Goal: Task Accomplishment & Management: Use online tool/utility

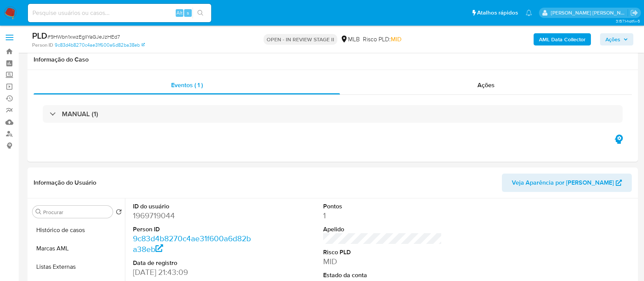
scroll to position [407, 0]
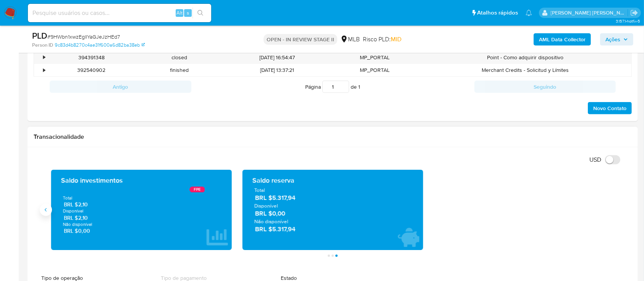
click at [50, 211] on button "Anterior" at bounding box center [46, 210] width 12 height 12
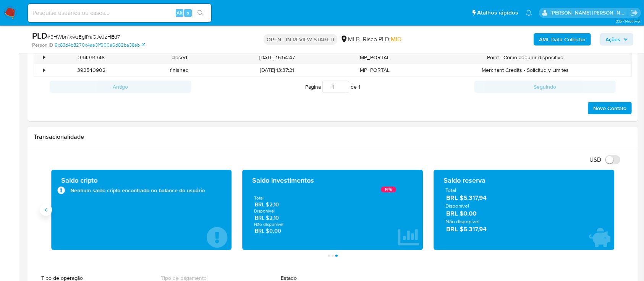
click at [50, 211] on button "Anterior" at bounding box center [46, 210] width 12 height 12
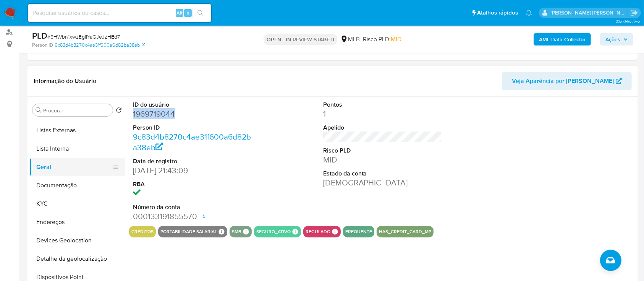
scroll to position [51, 0]
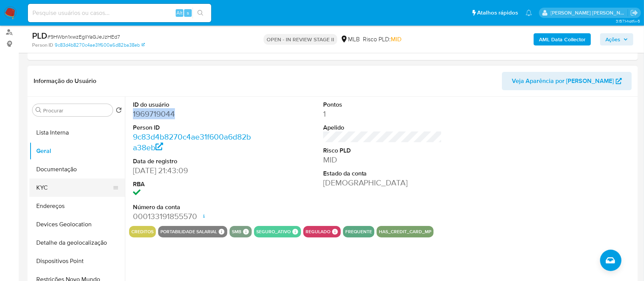
click at [54, 186] on button "KYC" at bounding box center [73, 187] width 89 height 18
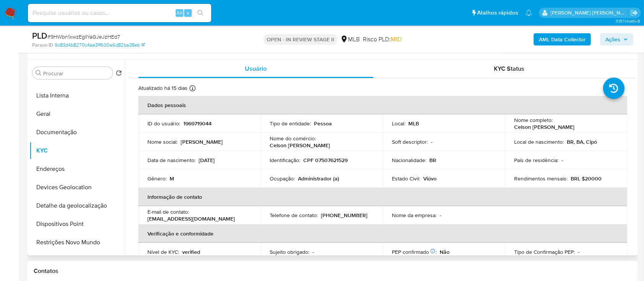
scroll to position [153, 0]
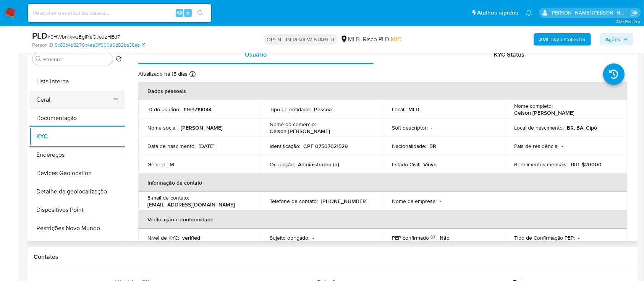
click at [66, 100] on button "Geral" at bounding box center [73, 100] width 89 height 18
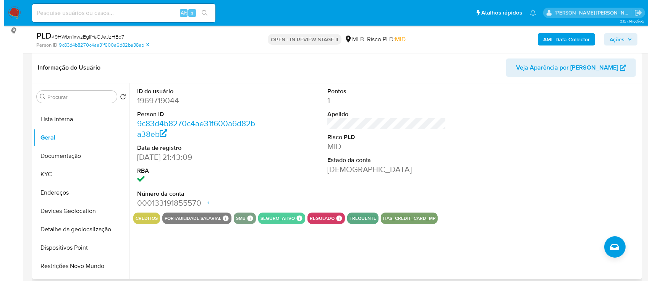
scroll to position [102, 0]
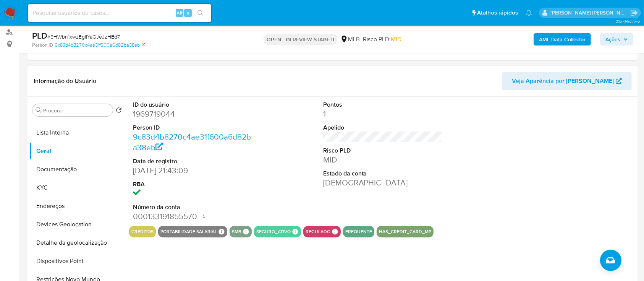
click at [563, 35] on b "AML Data Collector" at bounding box center [562, 39] width 47 height 12
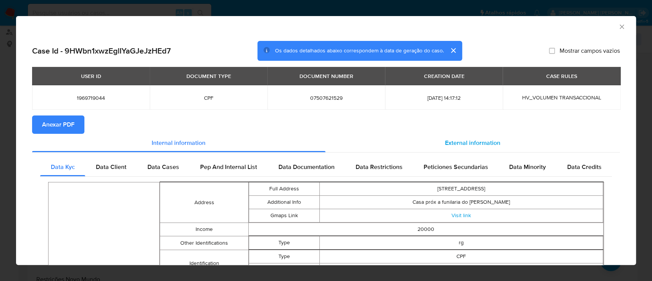
click at [445, 142] on span "External information" at bounding box center [472, 142] width 55 height 9
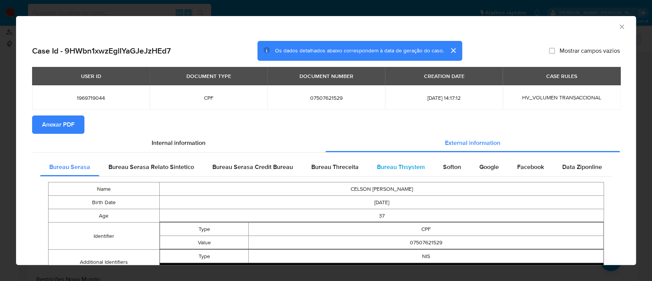
click at [398, 167] on span "Bureau Thsystem" at bounding box center [401, 166] width 48 height 9
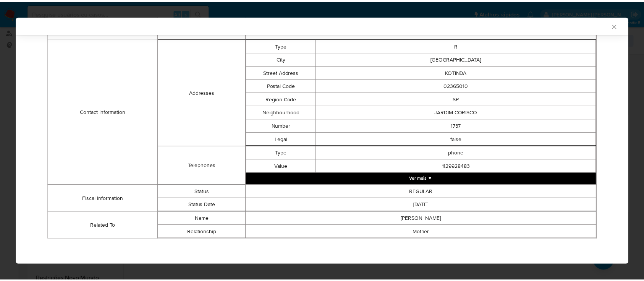
scroll to position [0, 0]
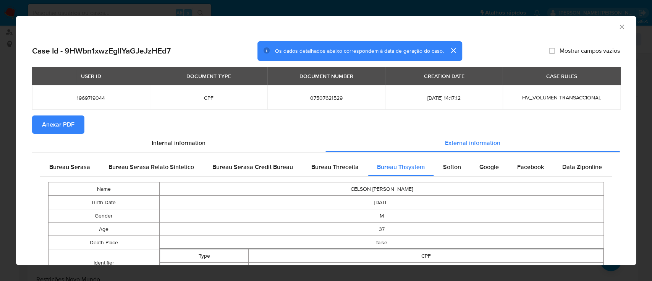
click at [57, 126] on span "Anexar PDF" at bounding box center [58, 124] width 32 height 17
click at [618, 28] on icon "Fechar a janela" at bounding box center [622, 27] width 8 height 8
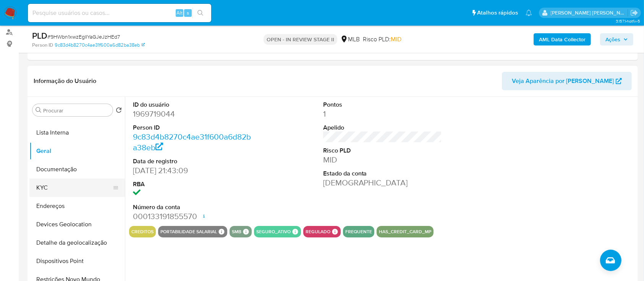
click at [63, 189] on button "KYC" at bounding box center [73, 187] width 89 height 18
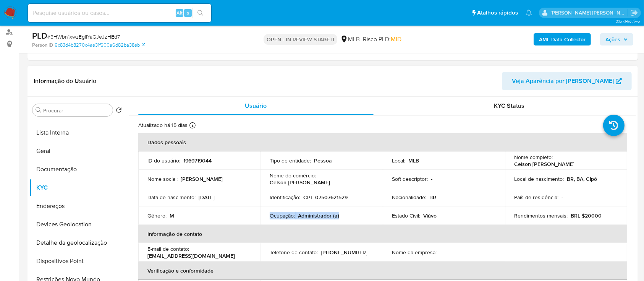
drag, startPoint x: 322, startPoint y: 213, endPoint x: 266, endPoint y: 214, distance: 56.2
click at [266, 214] on td "Ocupação : Administrador (a)" at bounding box center [322, 215] width 122 height 18
copy div "Ocupação : Administrador (a)"
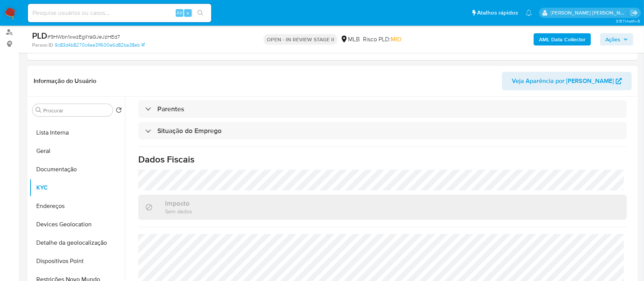
scroll to position [325, 0]
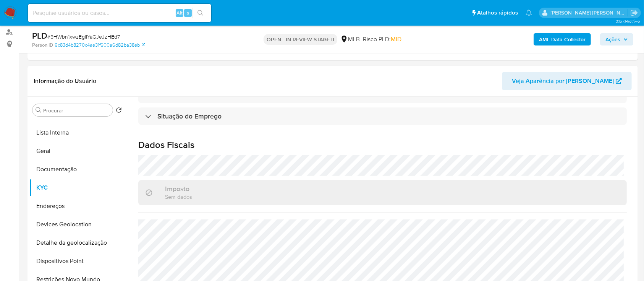
click at [620, 38] on span "Ações" at bounding box center [616, 39] width 23 height 11
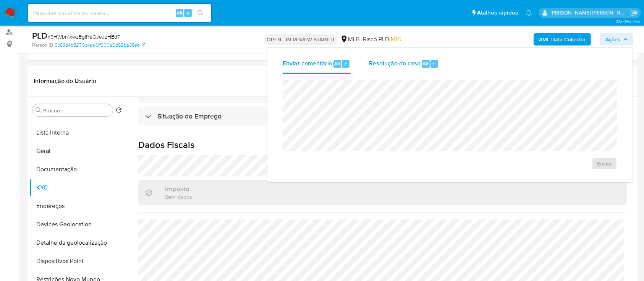
click at [401, 68] on div "Resolução do caso Alt r" at bounding box center [404, 64] width 70 height 20
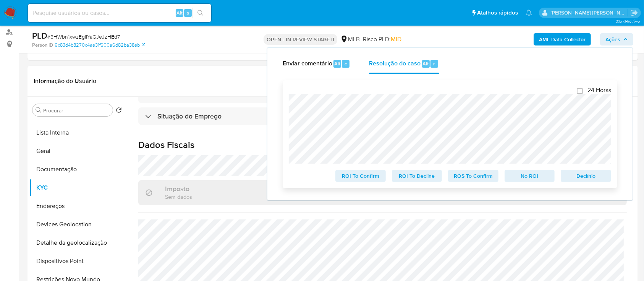
click at [287, 96] on div "24 Horas ROI To Confirm ROI To Decline ROS To Confirm No ROI Declínio" at bounding box center [450, 134] width 335 height 108
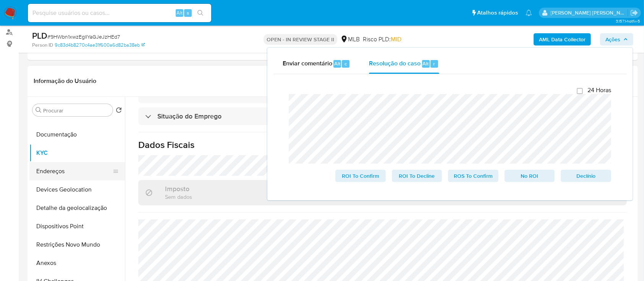
scroll to position [102, 0]
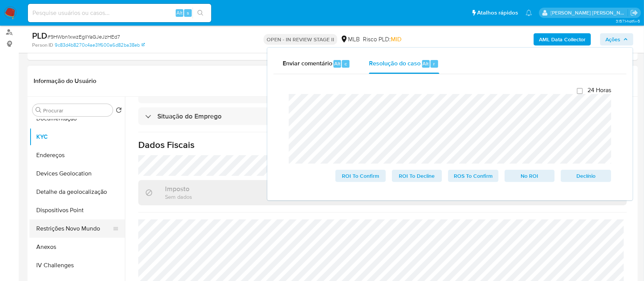
click at [50, 230] on button "Restrições Novo Mundo" at bounding box center [73, 228] width 89 height 18
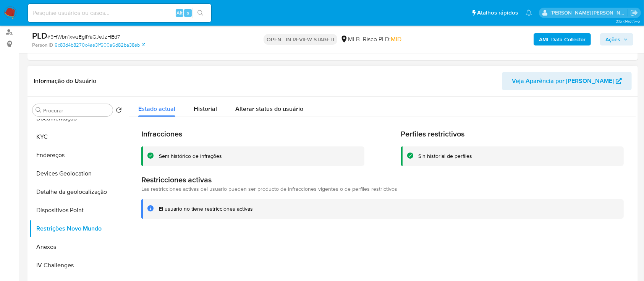
click at [204, 155] on div "Sem histórico de infrações" at bounding box center [190, 155] width 63 height 7
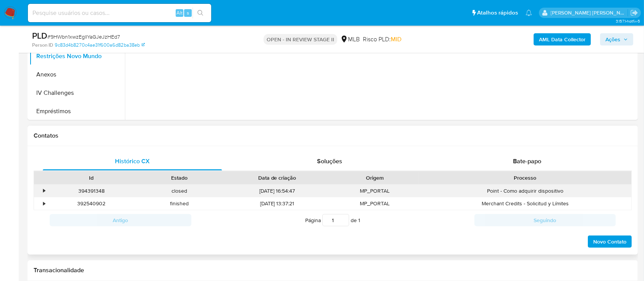
scroll to position [306, 0]
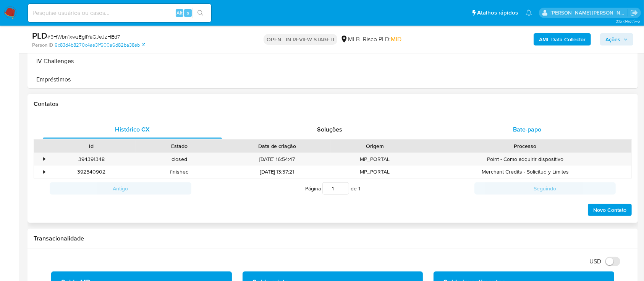
click at [517, 133] on span "Bate-papo" at bounding box center [527, 129] width 28 height 9
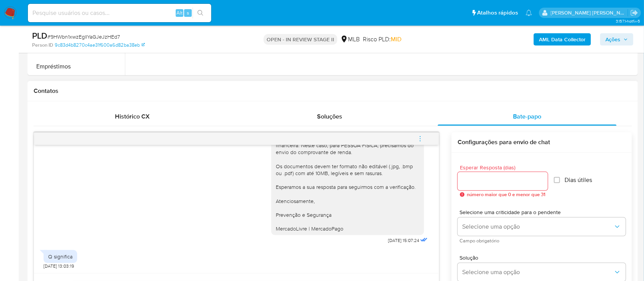
scroll to position [356, 0]
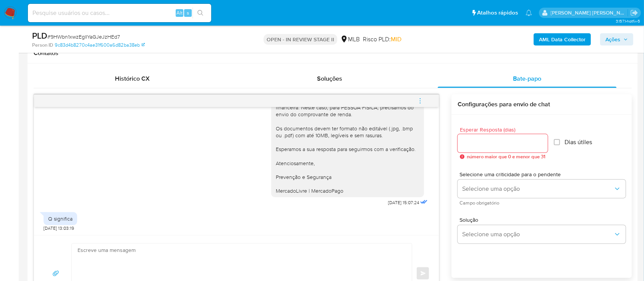
click at [613, 41] on span "Ações" at bounding box center [612, 39] width 15 height 12
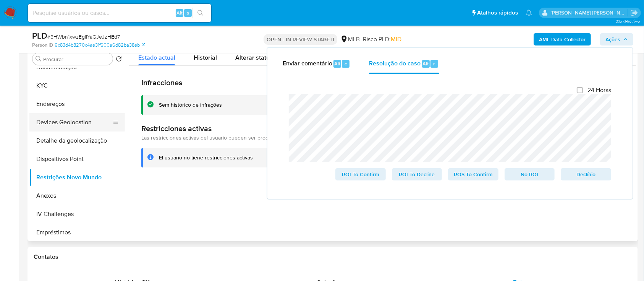
scroll to position [51, 0]
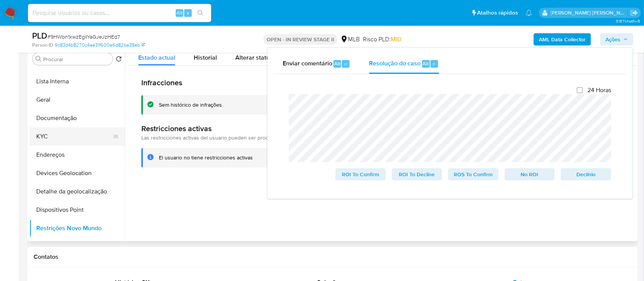
click at [67, 132] on button "KYC" at bounding box center [73, 136] width 89 height 18
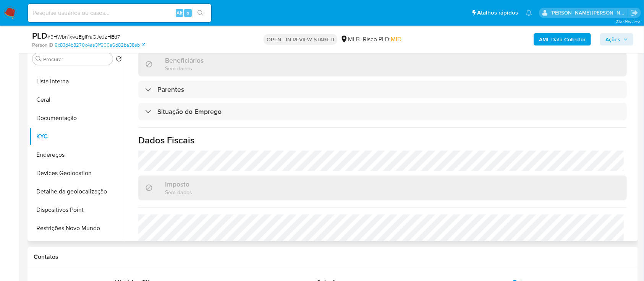
scroll to position [325, 0]
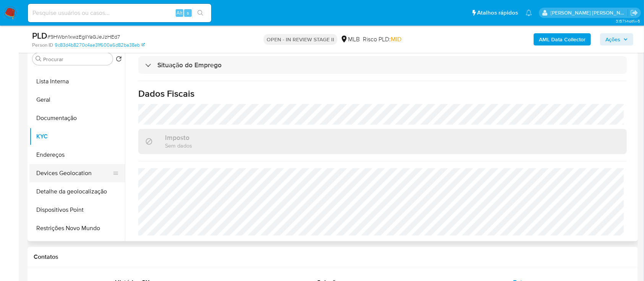
click at [91, 170] on button "Devices Geolocation" at bounding box center [73, 173] width 89 height 18
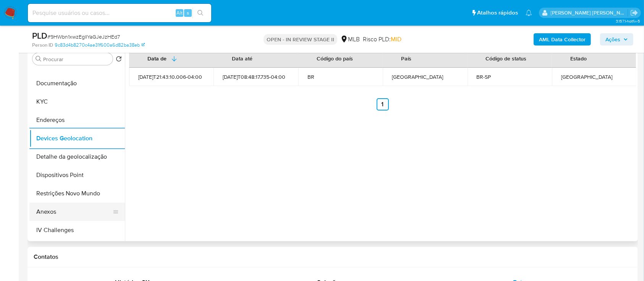
scroll to position [102, 0]
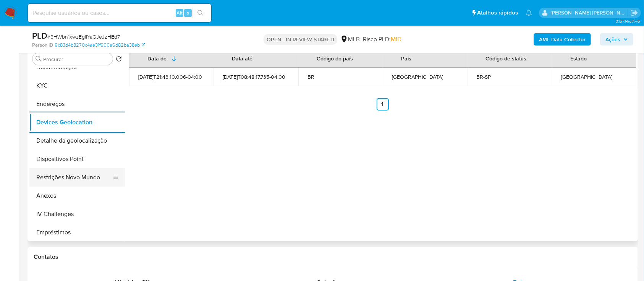
click at [70, 177] on button "Restrições Novo Mundo" at bounding box center [73, 177] width 89 height 18
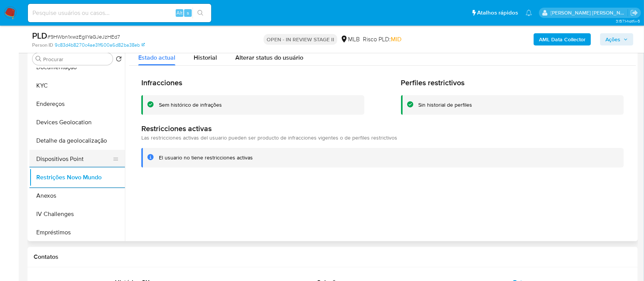
click at [74, 159] on button "Dispositivos Point" at bounding box center [73, 159] width 89 height 18
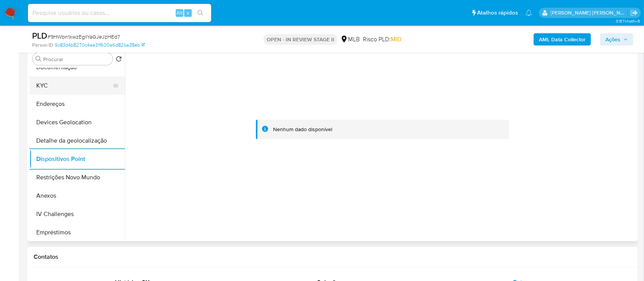
click at [68, 89] on button "KYC" at bounding box center [73, 85] width 89 height 18
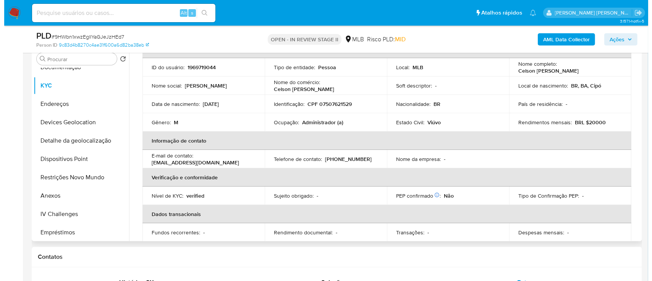
scroll to position [0, 0]
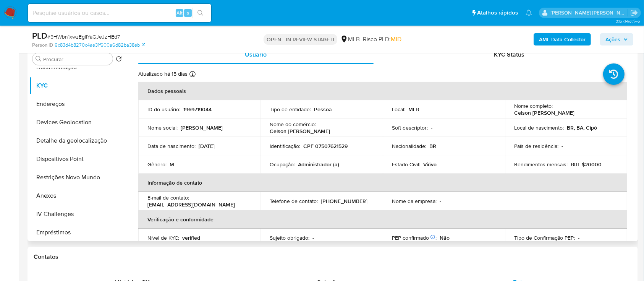
click at [342, 145] on p "CPF 07507621529" at bounding box center [325, 145] width 44 height 7
copy p "07507621529"
click at [58, 192] on button "Anexos" at bounding box center [73, 195] width 89 height 18
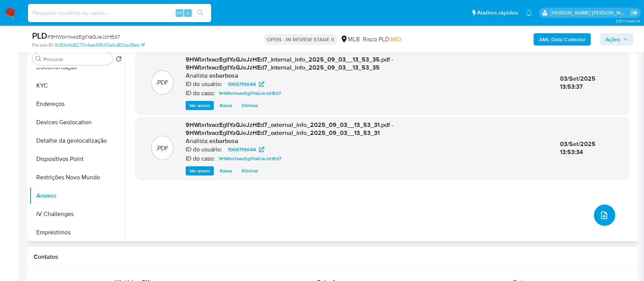
click at [604, 217] on icon "upload-file" at bounding box center [604, 215] width 6 height 8
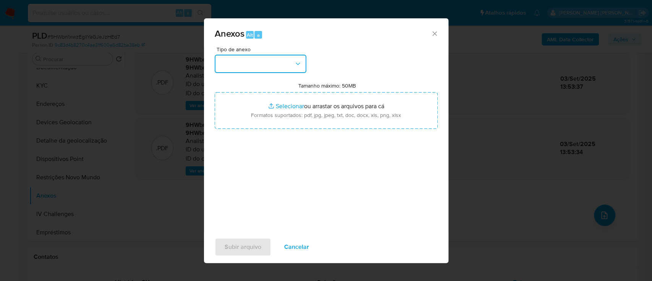
click at [274, 66] on button "button" at bounding box center [261, 64] width 92 height 18
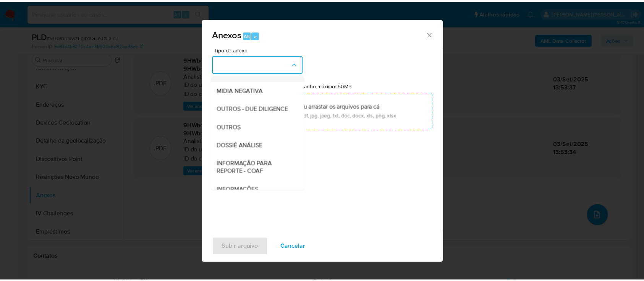
scroll to position [117, 0]
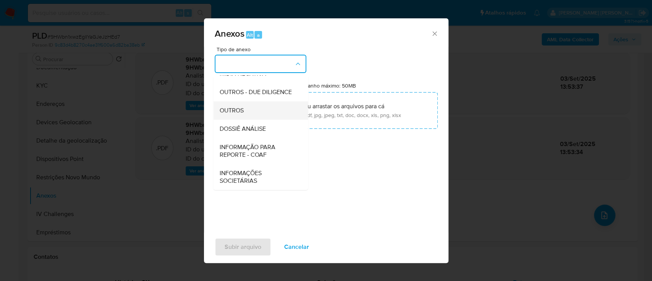
click at [243, 112] on span "OUTROS" at bounding box center [231, 111] width 24 height 8
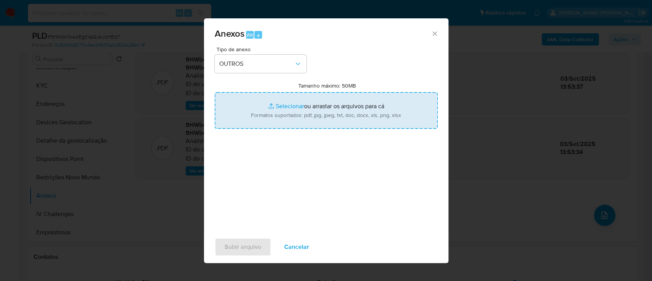
click at [283, 104] on input "Tamanho máximo: 50MB Selecionar arquivos" at bounding box center [326, 110] width 223 height 37
type input "C:\fakepath\SAR - XXXXX - CPF 07507621529 - CELSON CONCEICAO DE SANTANA.pdf"
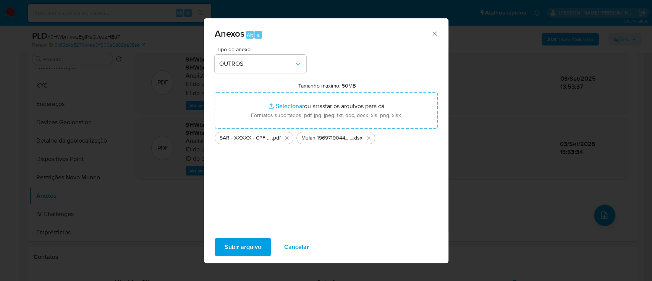
click at [243, 246] on span "Subir arquivo" at bounding box center [243, 246] width 37 height 17
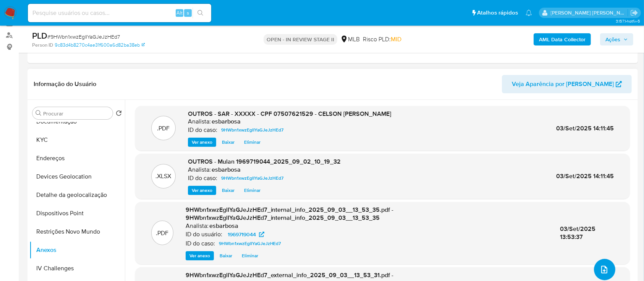
scroll to position [102, 0]
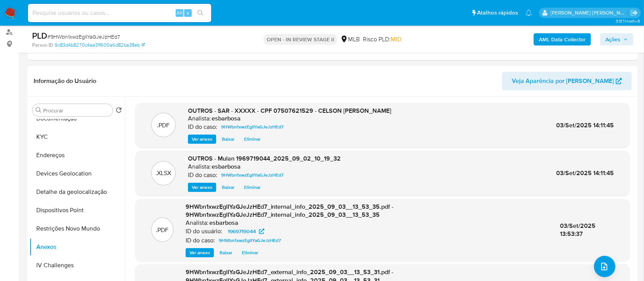
click at [607, 42] on span "Ações" at bounding box center [612, 39] width 15 height 12
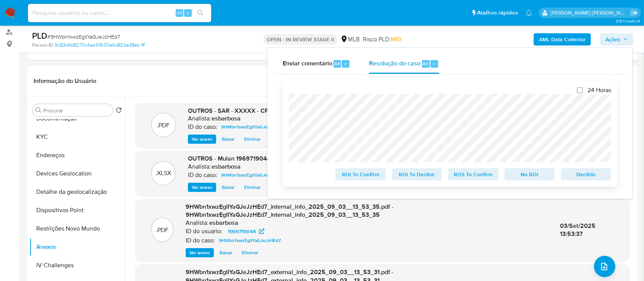
click at [466, 177] on span "ROS To Confirm" at bounding box center [473, 174] width 40 height 11
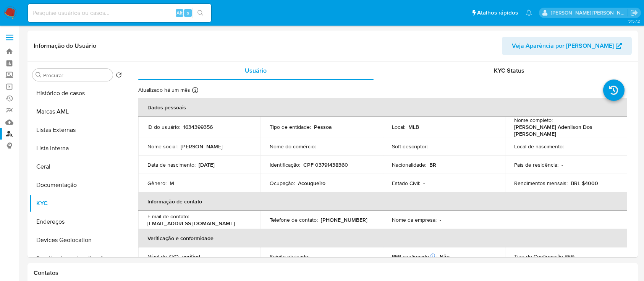
select select "10"
click at [10, 133] on link "Localizador de pessoas" at bounding box center [45, 134] width 91 height 12
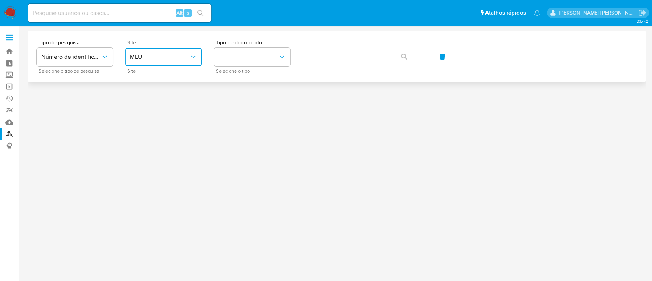
click at [159, 56] on span "MLU" at bounding box center [160, 57] width 60 height 8
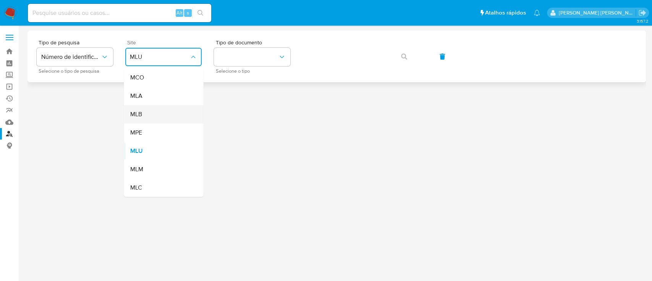
click at [149, 112] on div "MLB" at bounding box center [161, 114] width 63 height 18
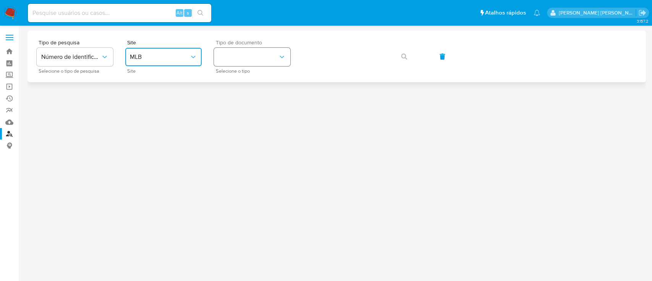
drag, startPoint x: 248, startPoint y: 55, endPoint x: 255, endPoint y: 56, distance: 6.9
click at [249, 55] on button "identificationType" at bounding box center [252, 57] width 76 height 18
click at [252, 100] on div "CPF CPF" at bounding box center [249, 107] width 63 height 26
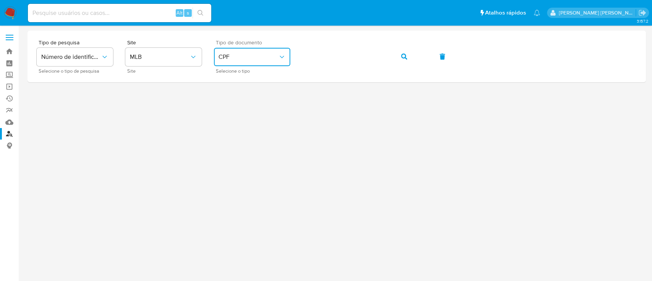
drag, startPoint x: 405, startPoint y: 56, endPoint x: 471, endPoint y: 4, distance: 83.5
click at [406, 56] on icon "button" at bounding box center [404, 56] width 6 height 6
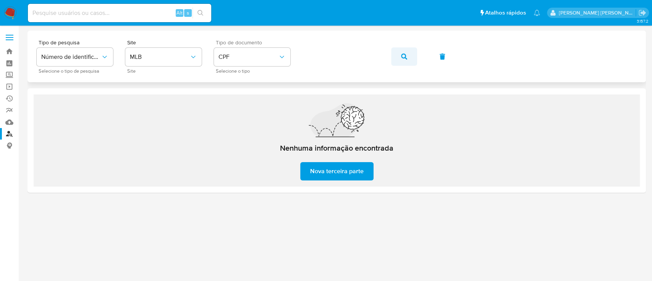
click at [405, 53] on icon "button" at bounding box center [404, 56] width 6 height 6
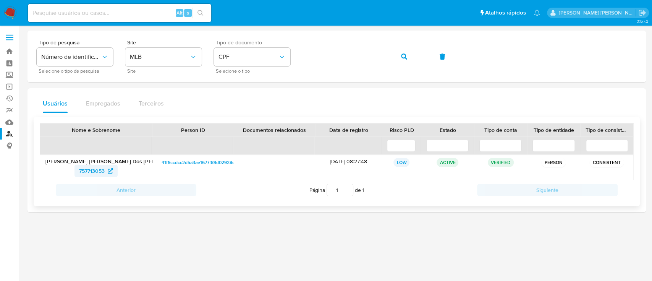
click at [96, 170] on span "757713053" at bounding box center [92, 171] width 26 height 12
click at [405, 57] on icon "button" at bounding box center [404, 56] width 6 height 6
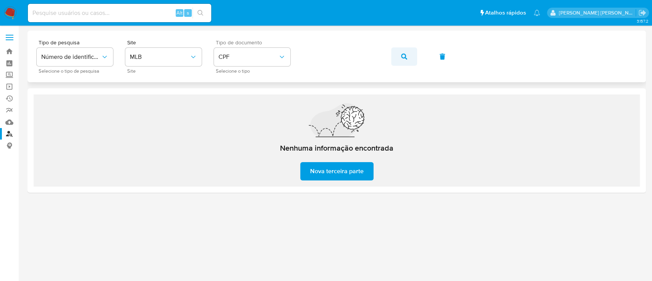
click at [408, 57] on button "button" at bounding box center [404, 56] width 26 height 18
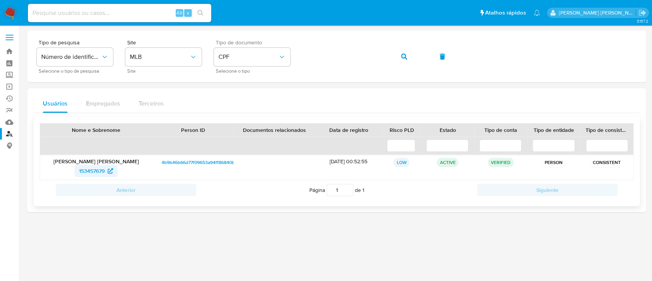
click at [94, 173] on span "153457679" at bounding box center [92, 171] width 26 height 12
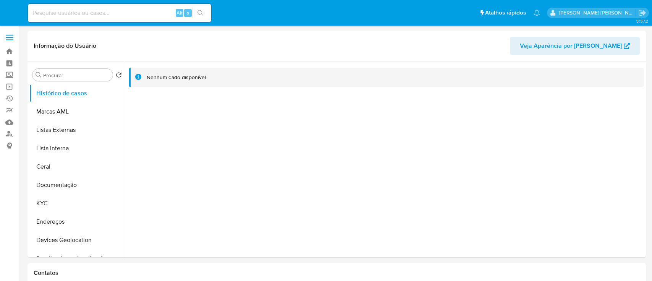
select select "10"
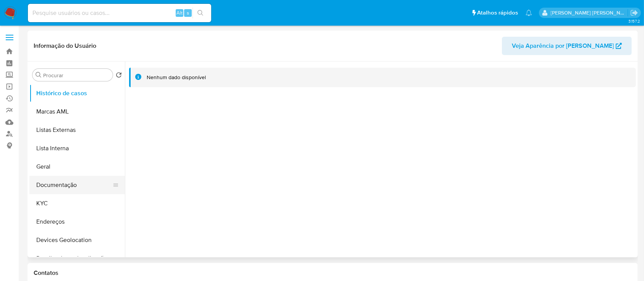
click at [63, 183] on button "Documentação" at bounding box center [73, 185] width 89 height 18
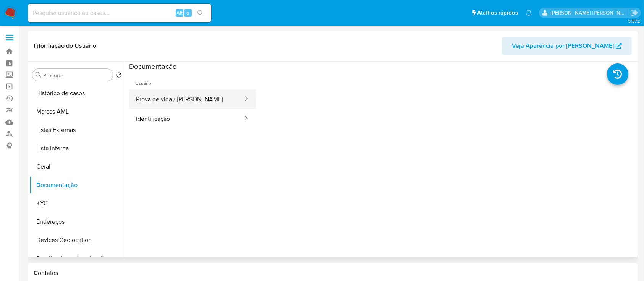
click at [207, 100] on button "Prova de vida / Selfie" at bounding box center [186, 98] width 115 height 19
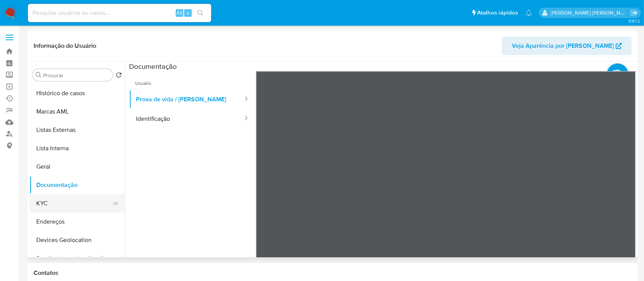
click at [44, 203] on button "KYC" at bounding box center [73, 203] width 89 height 18
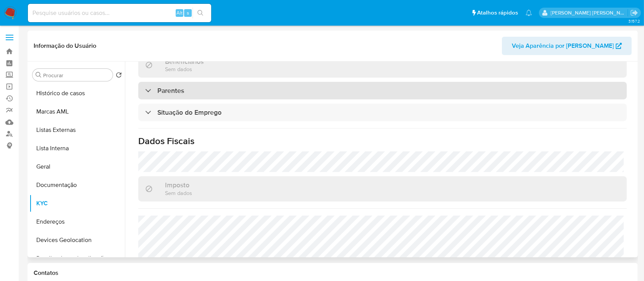
scroll to position [332, 0]
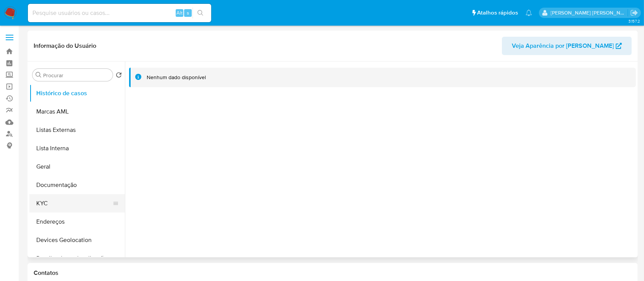
select select "10"
click at [57, 204] on button "KYC" at bounding box center [73, 203] width 89 height 18
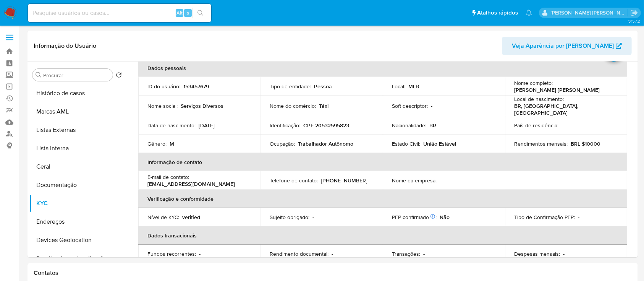
scroll to position [51, 0]
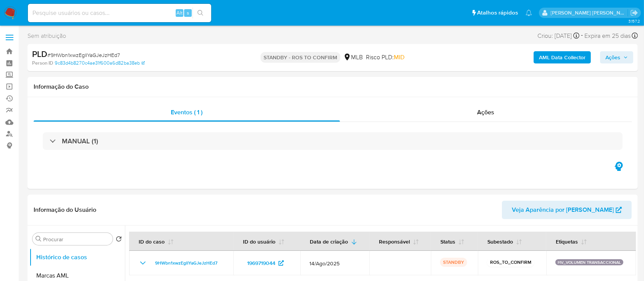
select select "10"
click at [412, 112] on div "Ações" at bounding box center [486, 112] width 292 height 18
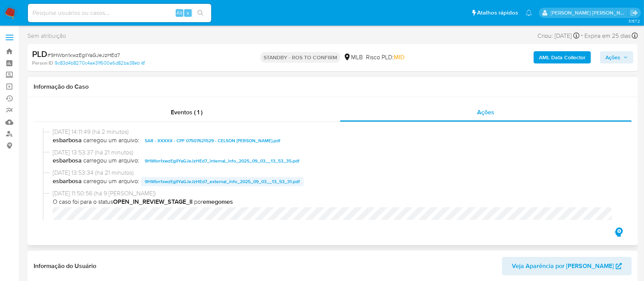
scroll to position [51, 0]
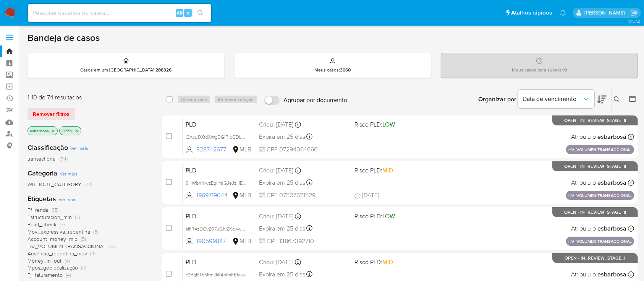
drag, startPoint x: 0, startPoint y: 0, endPoint x: 11, endPoint y: 12, distance: 16.2
click at [11, 12] on img at bounding box center [10, 12] width 13 height 13
